Goal: Information Seeking & Learning: Check status

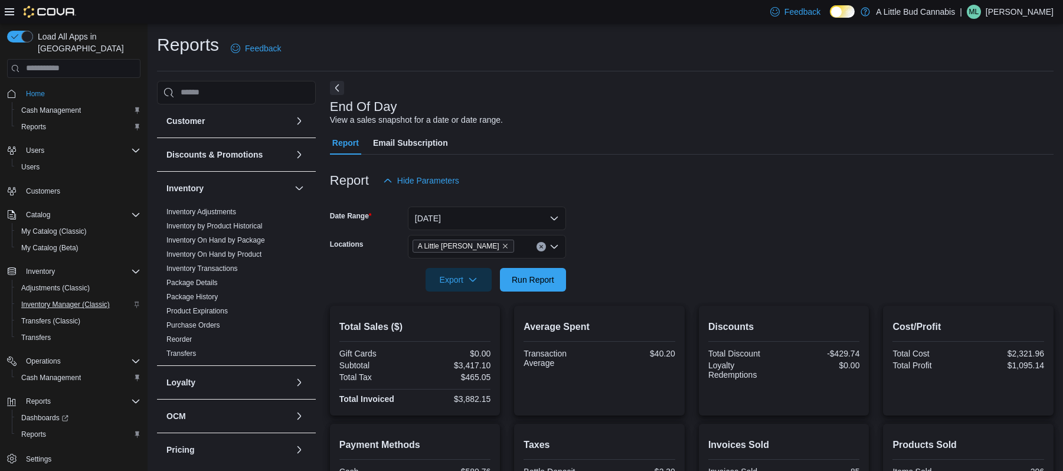
scroll to position [223, 0]
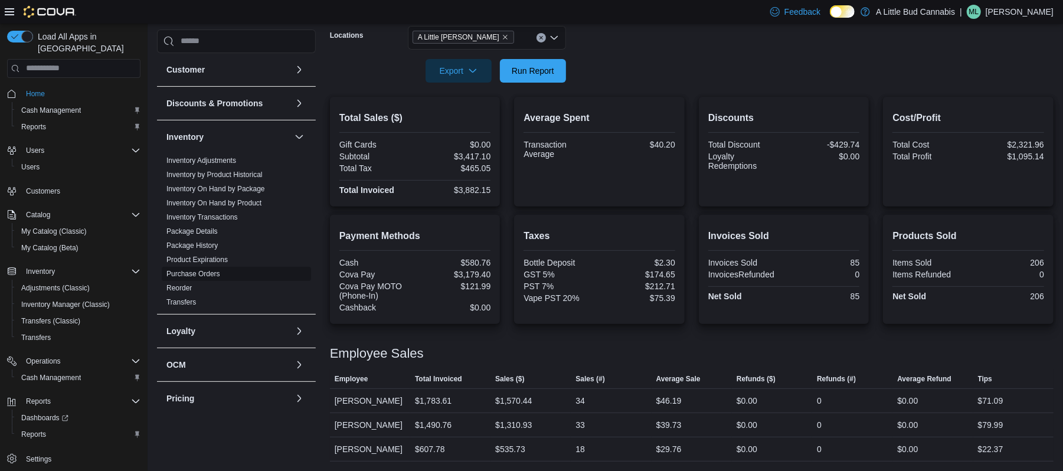
click at [188, 274] on link "Purchase Orders" at bounding box center [193, 274] width 54 height 8
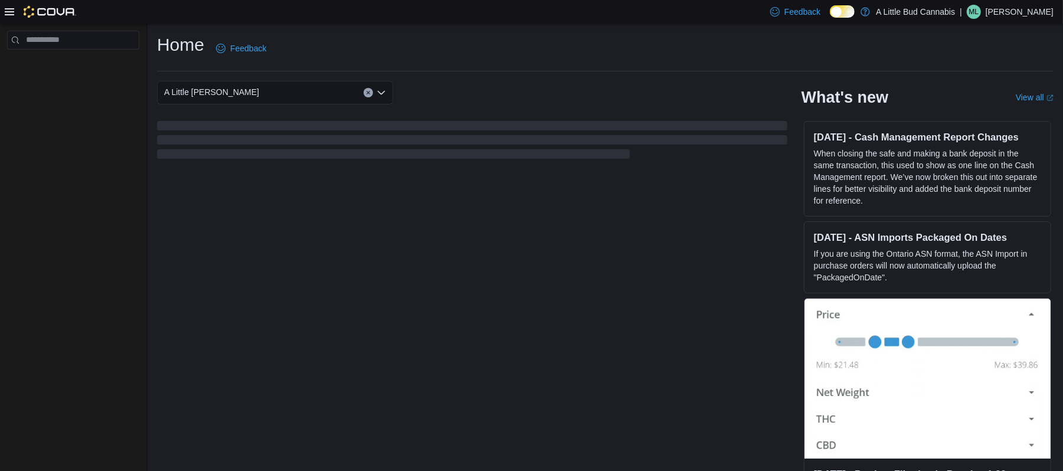
click at [8, 14] on icon at bounding box center [9, 11] width 9 height 7
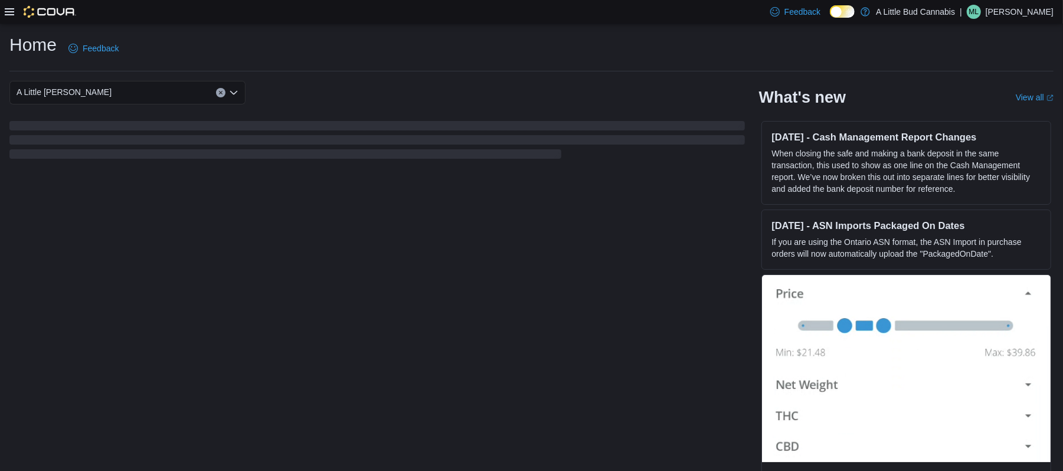
click at [8, 14] on icon at bounding box center [9, 11] width 9 height 7
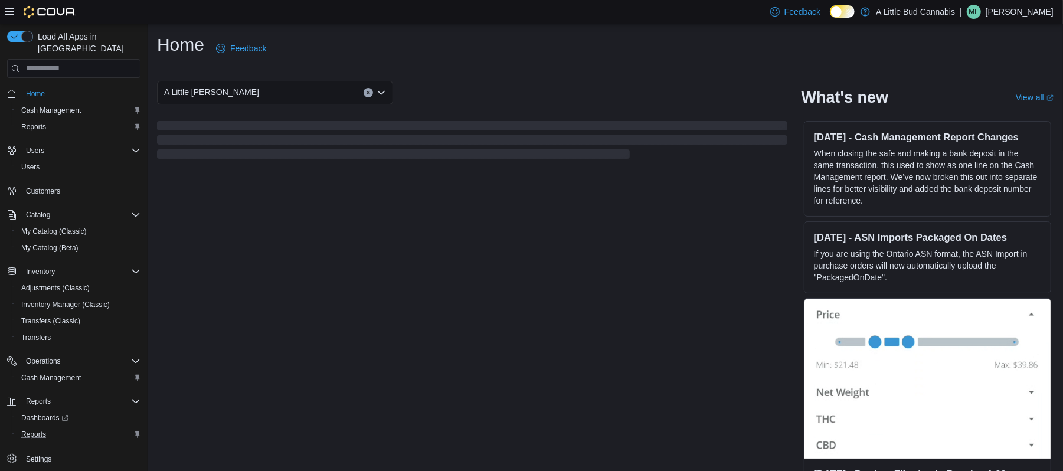
click at [36, 430] on button "Reports" at bounding box center [78, 434] width 133 height 17
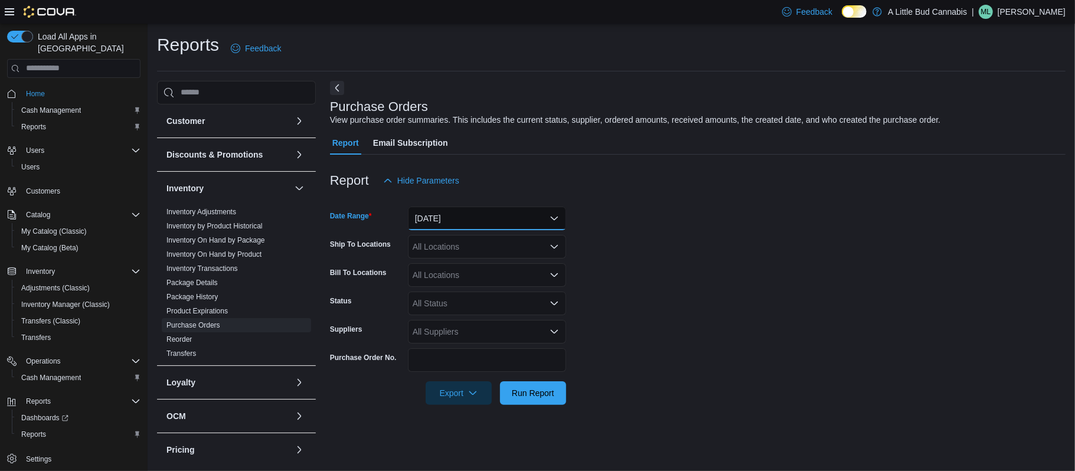
click at [460, 211] on button "Yesterday" at bounding box center [487, 219] width 158 height 24
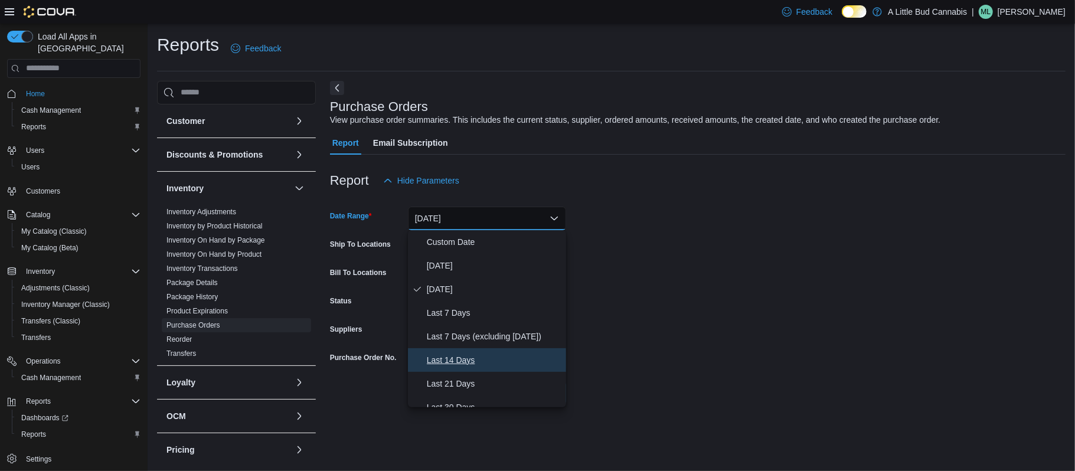
click at [452, 361] on span "Last 14 Days" at bounding box center [494, 360] width 135 height 14
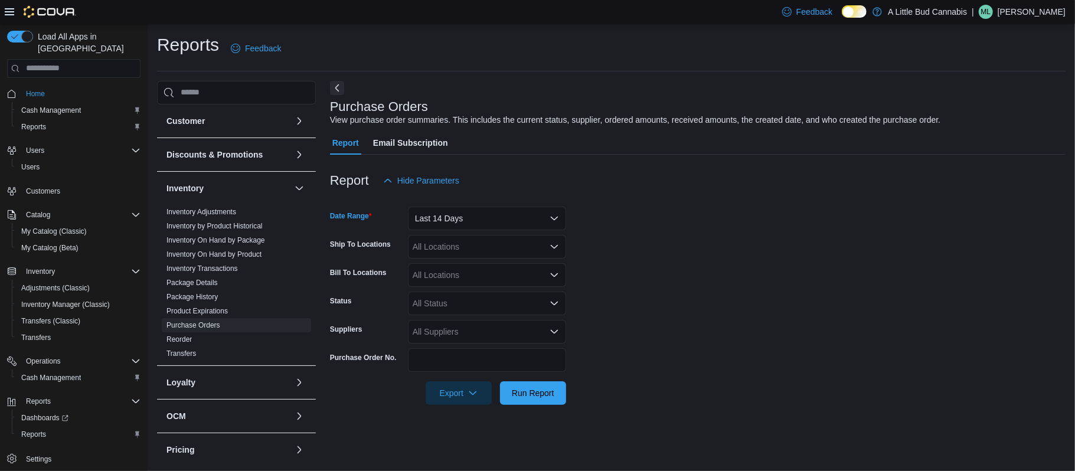
click at [453, 253] on div "All Locations" at bounding box center [487, 247] width 158 height 24
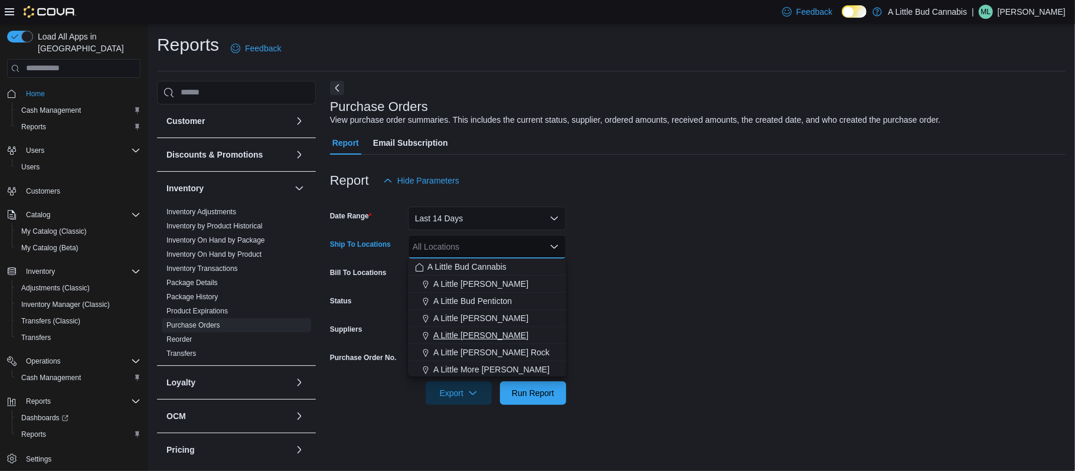
click at [463, 335] on span "A Little Bud Whistler" at bounding box center [480, 335] width 95 height 12
click at [628, 290] on form "Date Range Last 14 Days Ship To Locations A Little Bud Whistler Combo box. Sele…" at bounding box center [697, 298] width 735 height 212
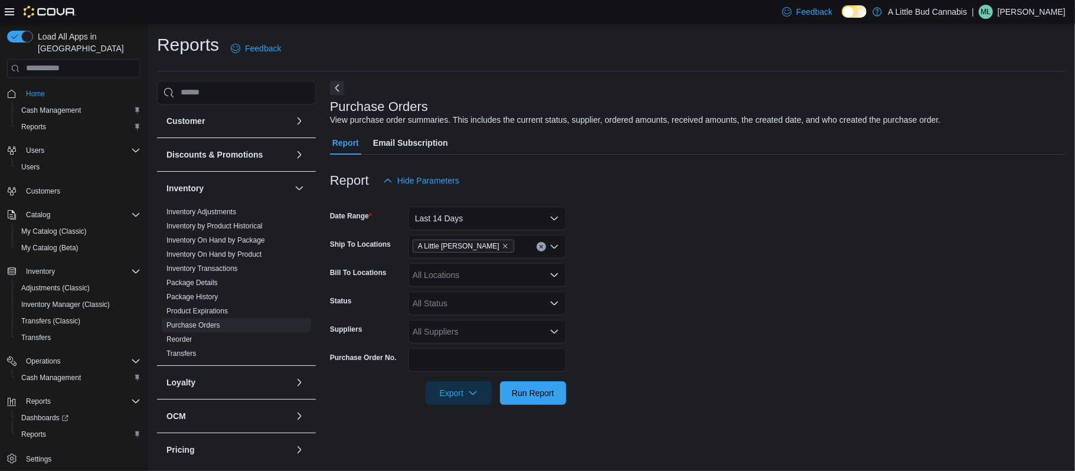
click at [527, 411] on div at bounding box center [697, 412] width 735 height 14
click at [522, 393] on span "Run Report" at bounding box center [533, 393] width 42 height 12
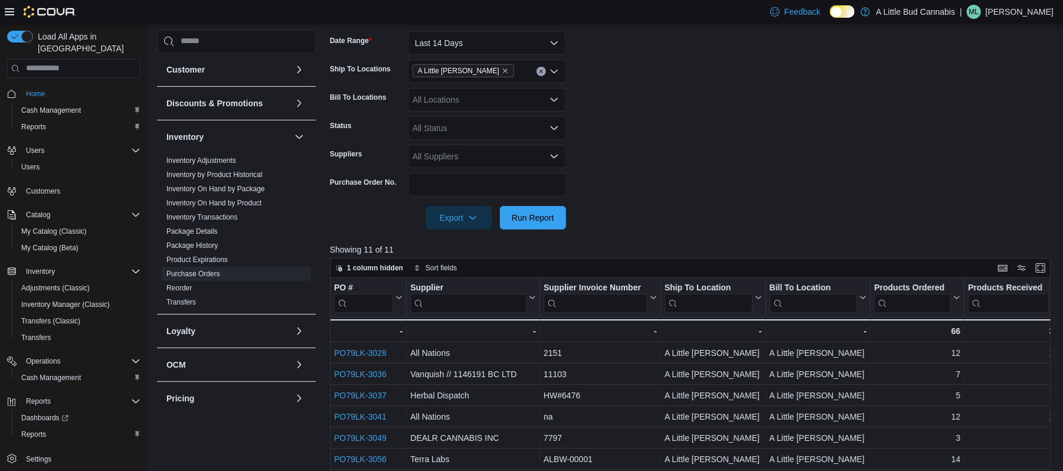
scroll to position [175, 0]
click at [461, 127] on div "All Status" at bounding box center [487, 129] width 158 height 24
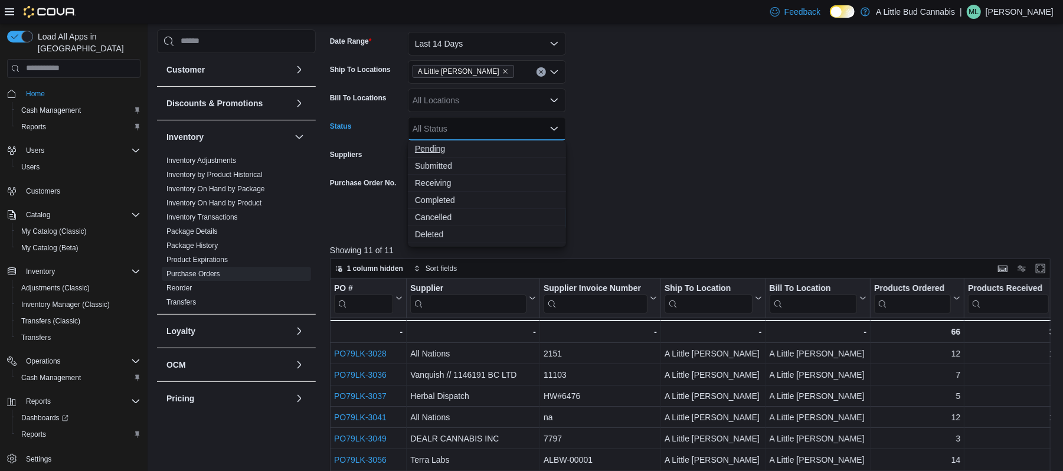
click at [444, 149] on span "Pending" at bounding box center [487, 149] width 144 height 12
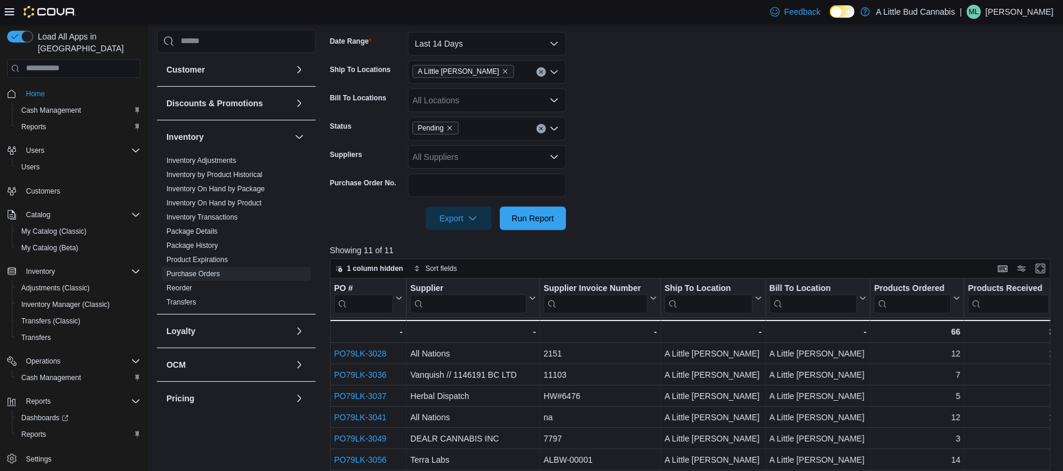
click at [678, 149] on form "Date Range Last 14 Days Ship To Locations A Little Bud Whistler Bill To Locatio…" at bounding box center [694, 124] width 728 height 212
click at [532, 218] on span "Run Report" at bounding box center [533, 218] width 42 height 12
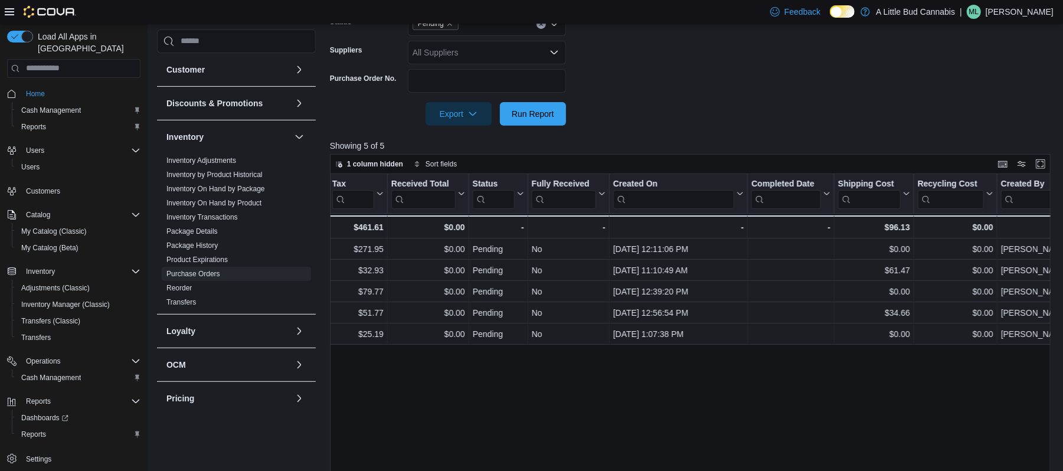
scroll to position [0, 820]
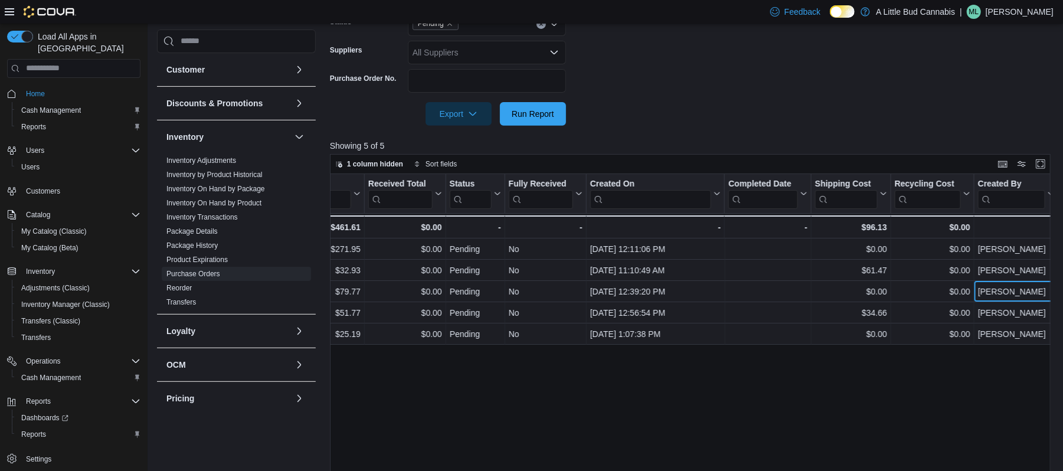
click at [1026, 300] on div "Nick Vanderwal - Created By, column 17, row 3" at bounding box center [1016, 291] width 84 height 21
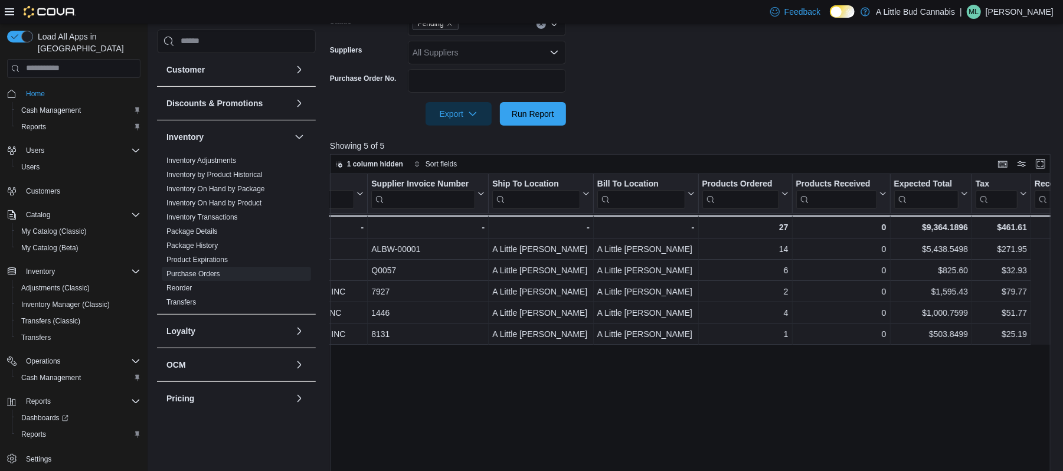
scroll to position [0, 0]
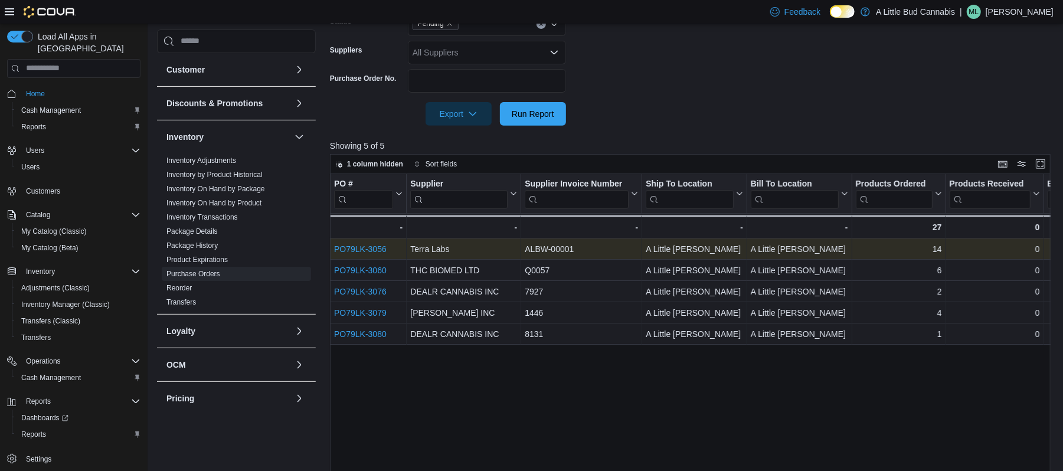
click at [353, 248] on link "PO79LK-3056" at bounding box center [360, 248] width 53 height 9
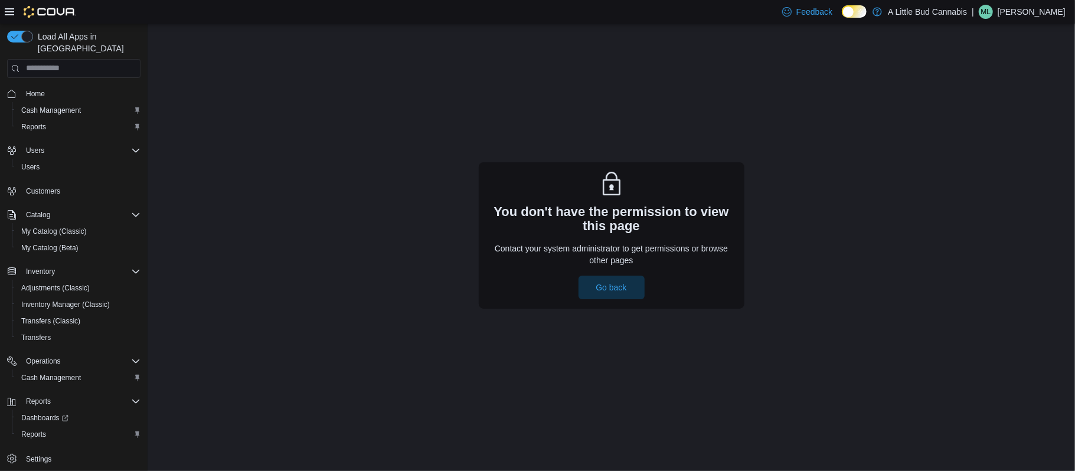
click at [991, 8] on span "ML" at bounding box center [986, 12] width 10 height 14
click at [1000, 108] on span "Sign Out" at bounding box center [989, 114] width 32 height 12
